Goal: Task Accomplishment & Management: Manage account settings

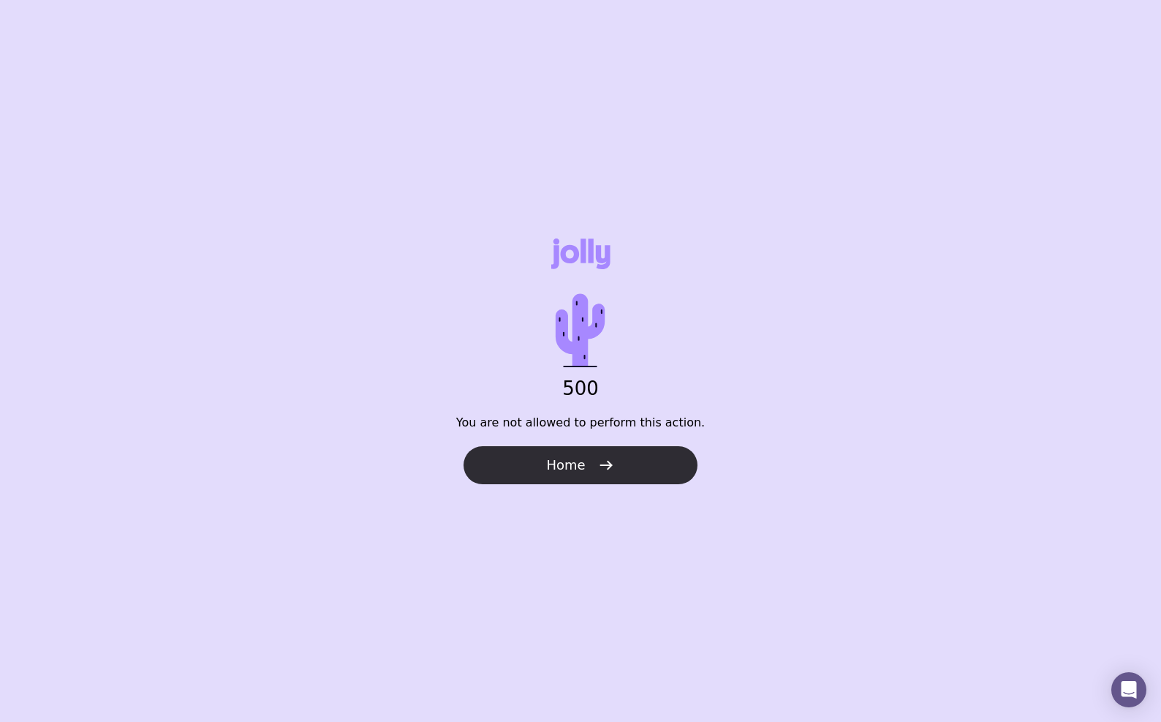
click at [584, 469] on button "Home" at bounding box center [581, 465] width 234 height 38
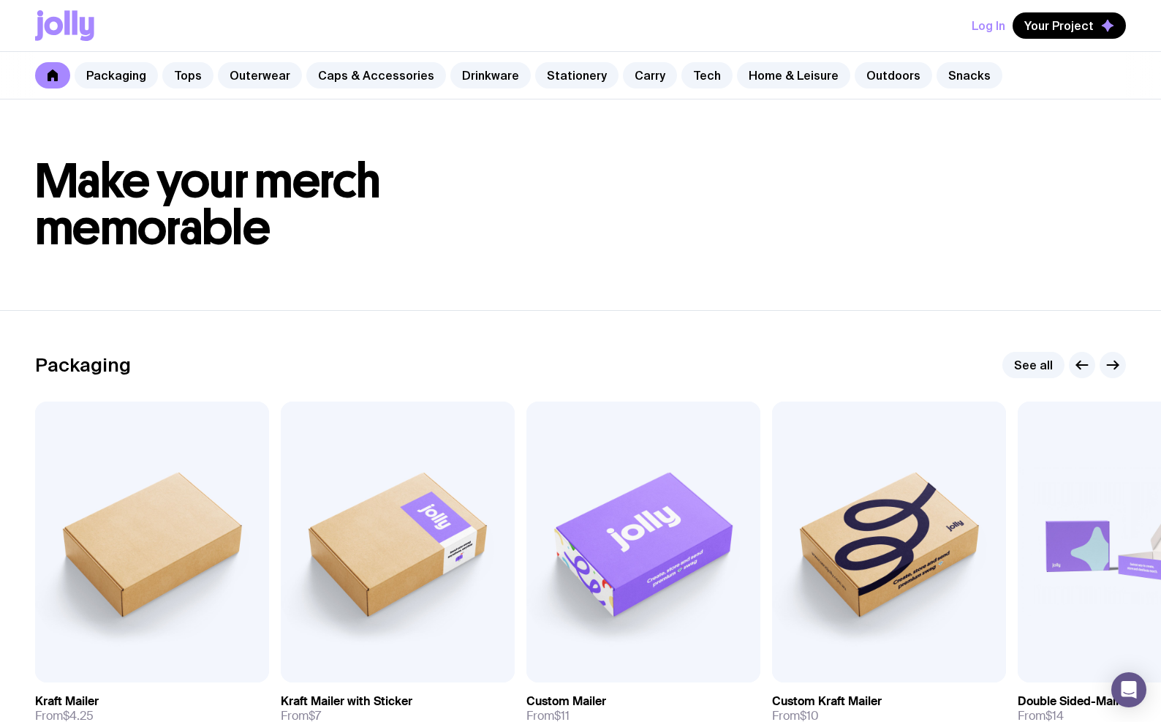
click at [997, 29] on button "Log In" at bounding box center [989, 25] width 34 height 26
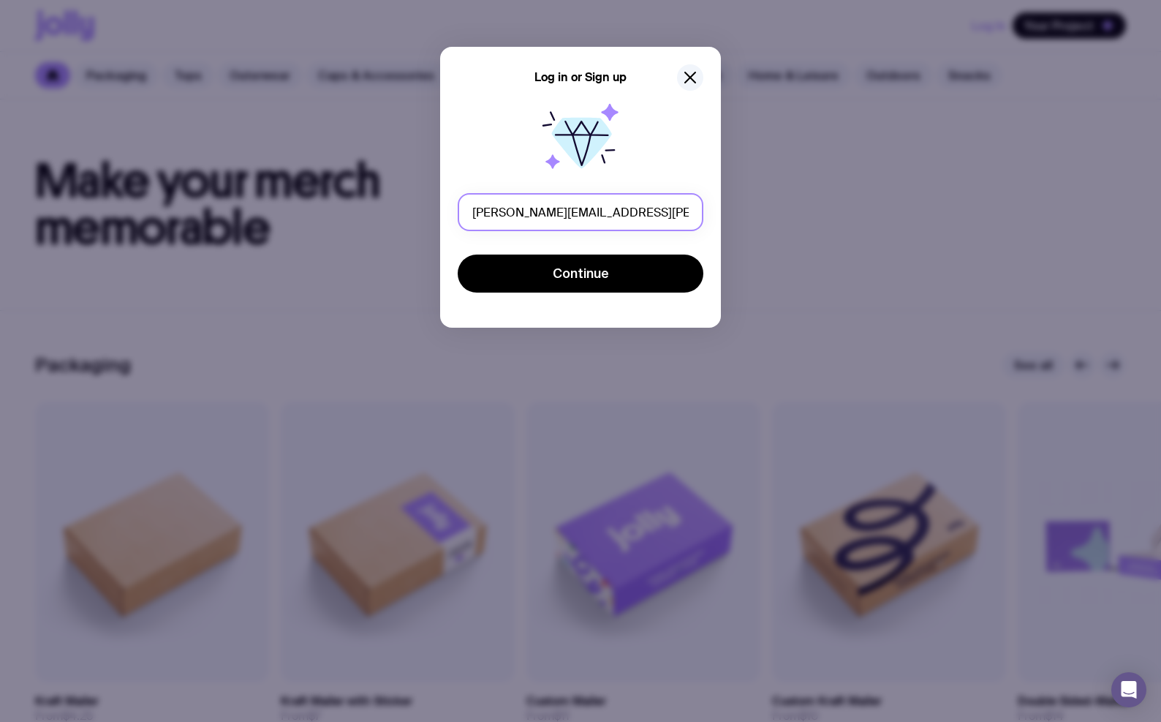
type input "[PERSON_NAME][EMAIL_ADDRESS][PERSON_NAME][DOMAIN_NAME]"
click at [458, 254] on button "Continue" at bounding box center [581, 273] width 246 height 38
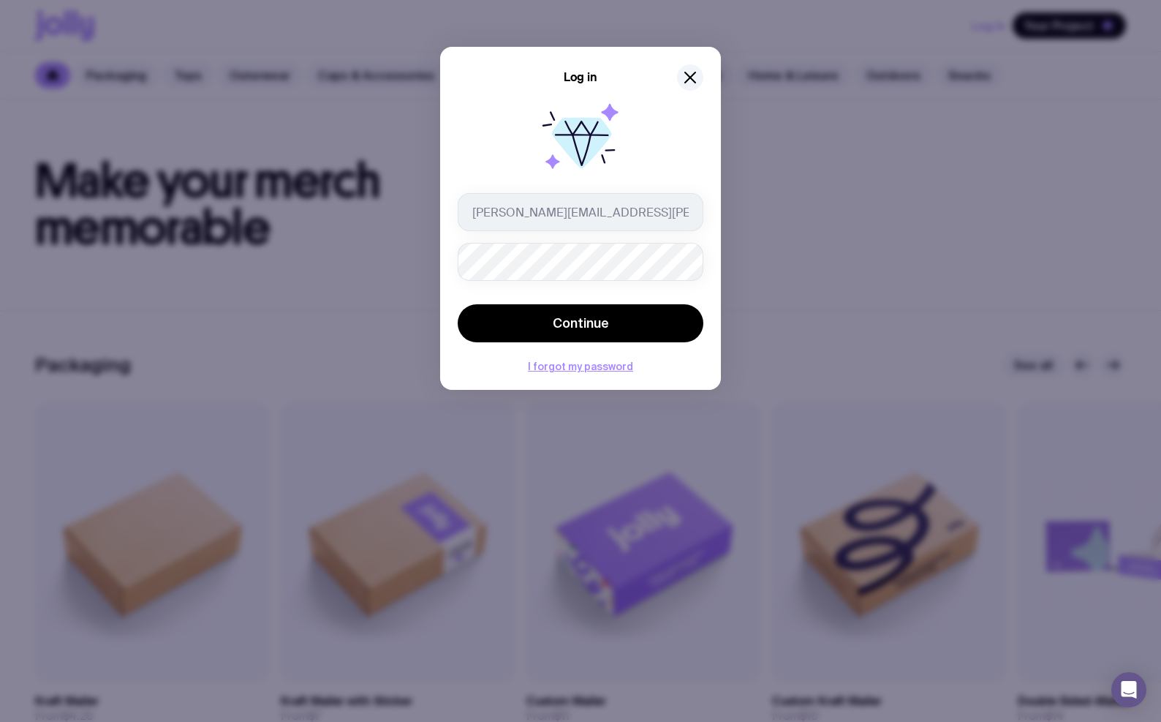
click at [458, 304] on button "Continue" at bounding box center [581, 323] width 246 height 38
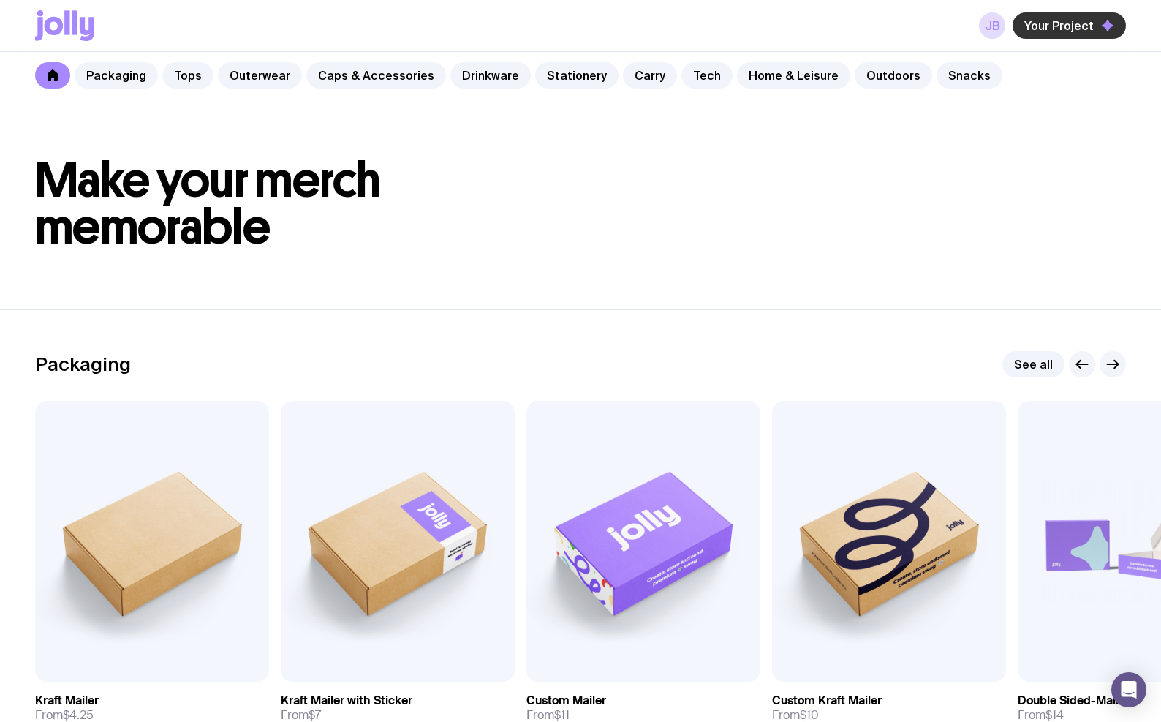
click at [1039, 32] on span "Your Project" at bounding box center [1058, 25] width 69 height 15
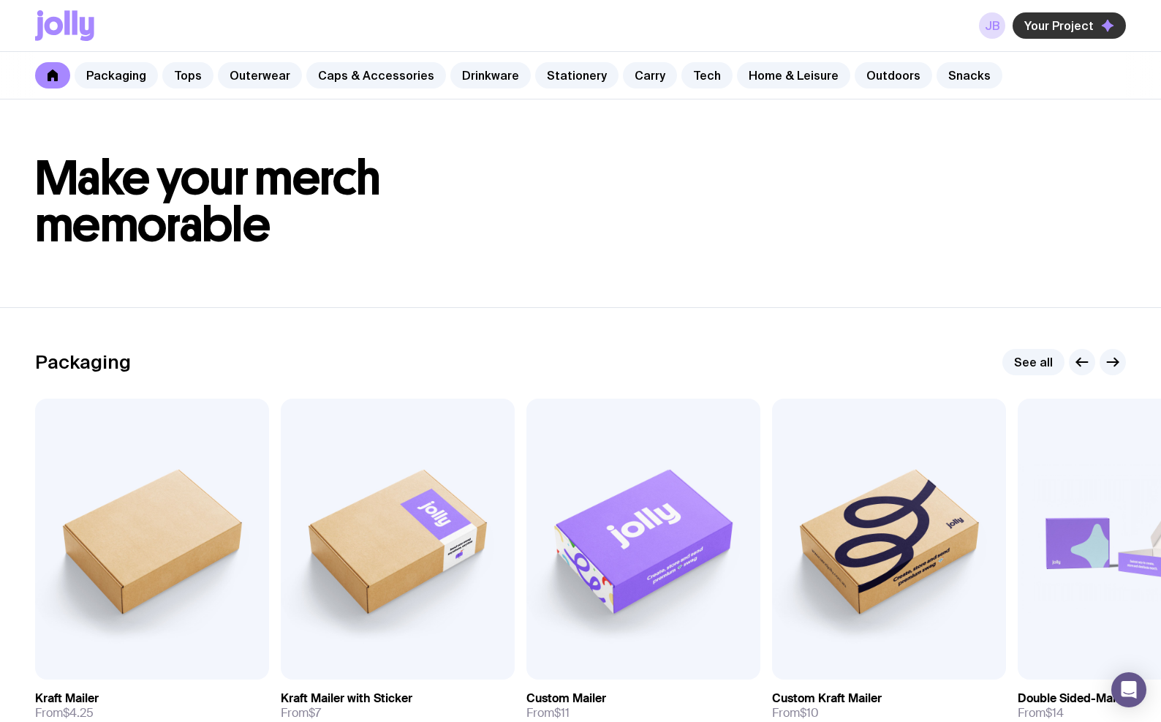
scroll to position [2, 0]
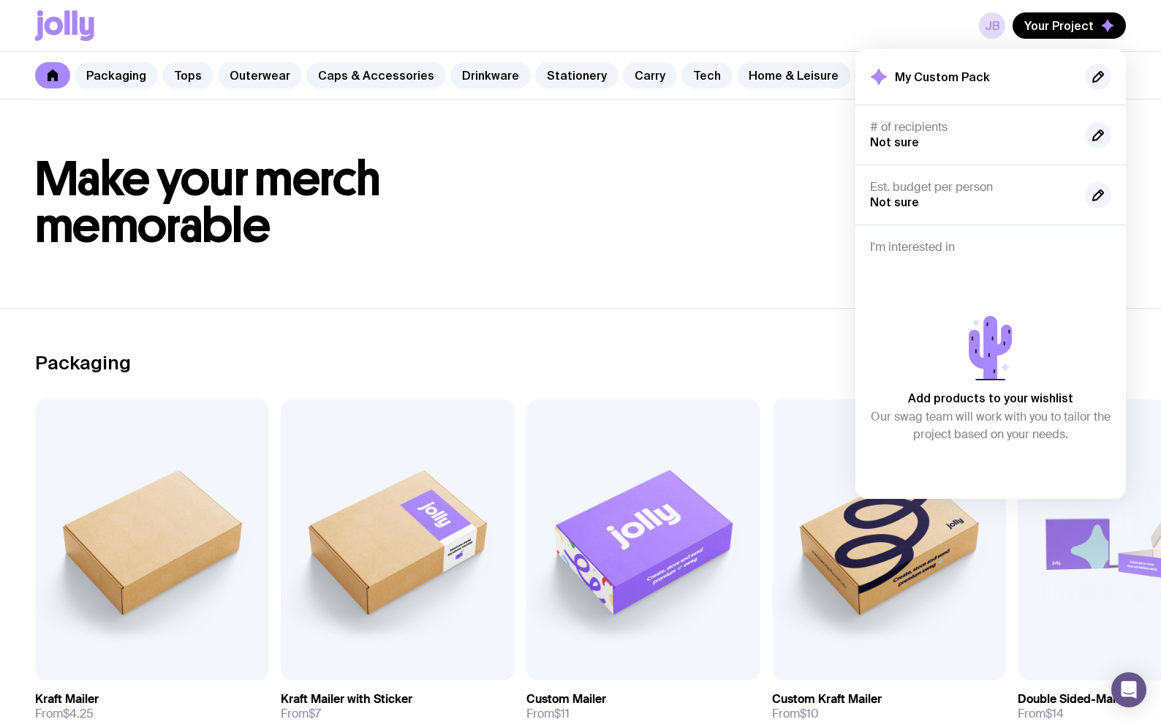
click at [630, 195] on h1 "Make your merch memorable" at bounding box center [580, 203] width 1091 height 94
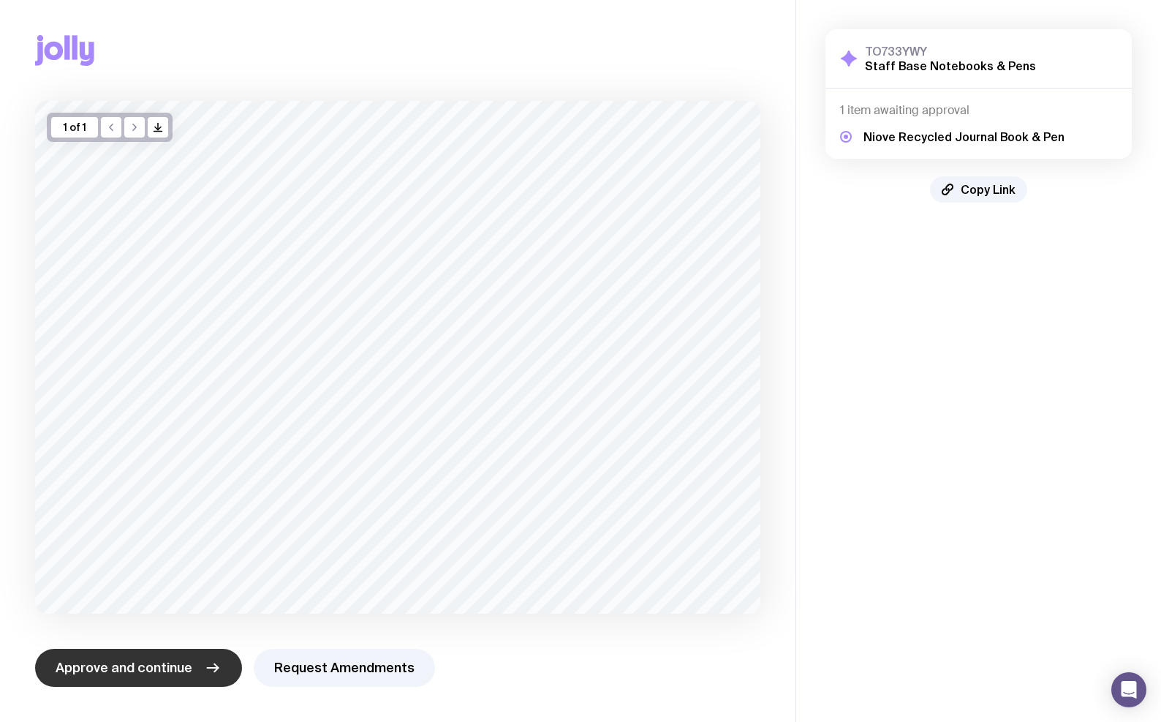
click at [122, 665] on span "Approve and continue" at bounding box center [124, 668] width 137 height 18
